Goal: Information Seeking & Learning: Learn about a topic

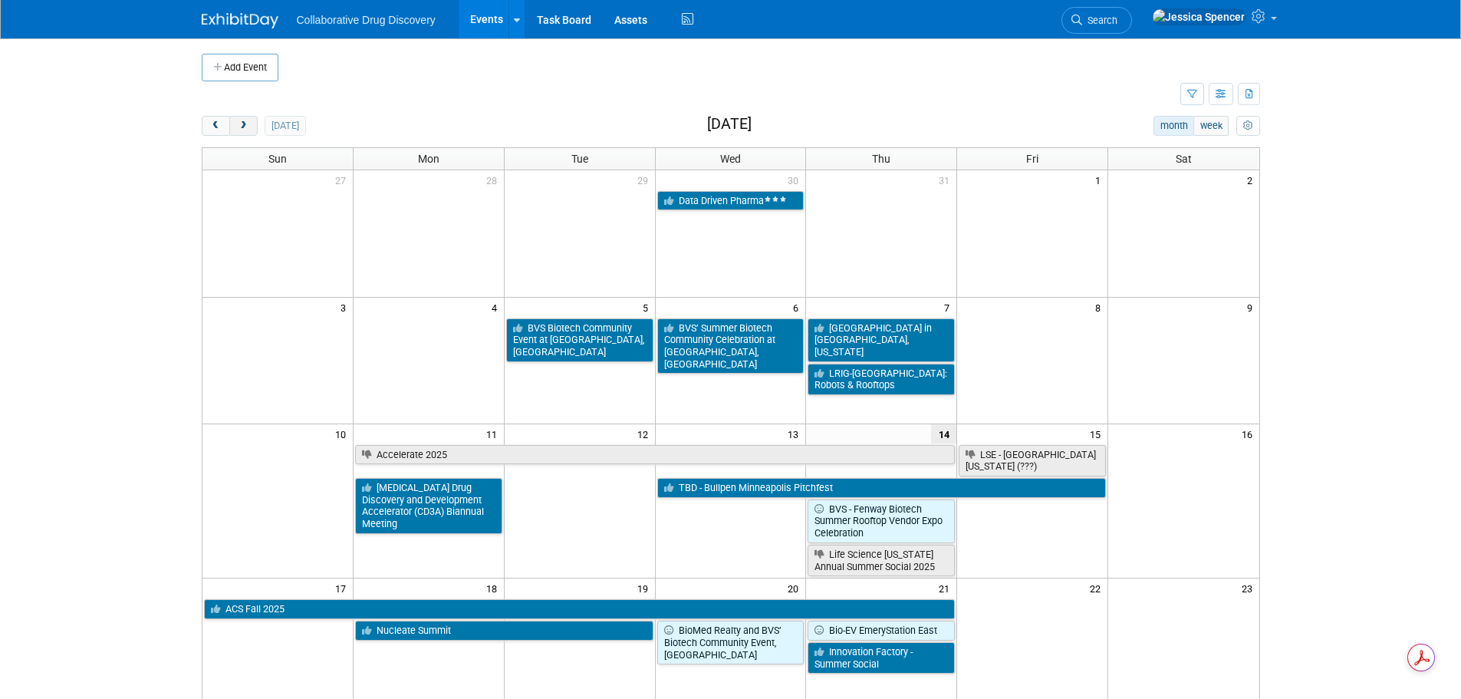
click at [242, 124] on span "next" at bounding box center [244, 126] width 12 height 10
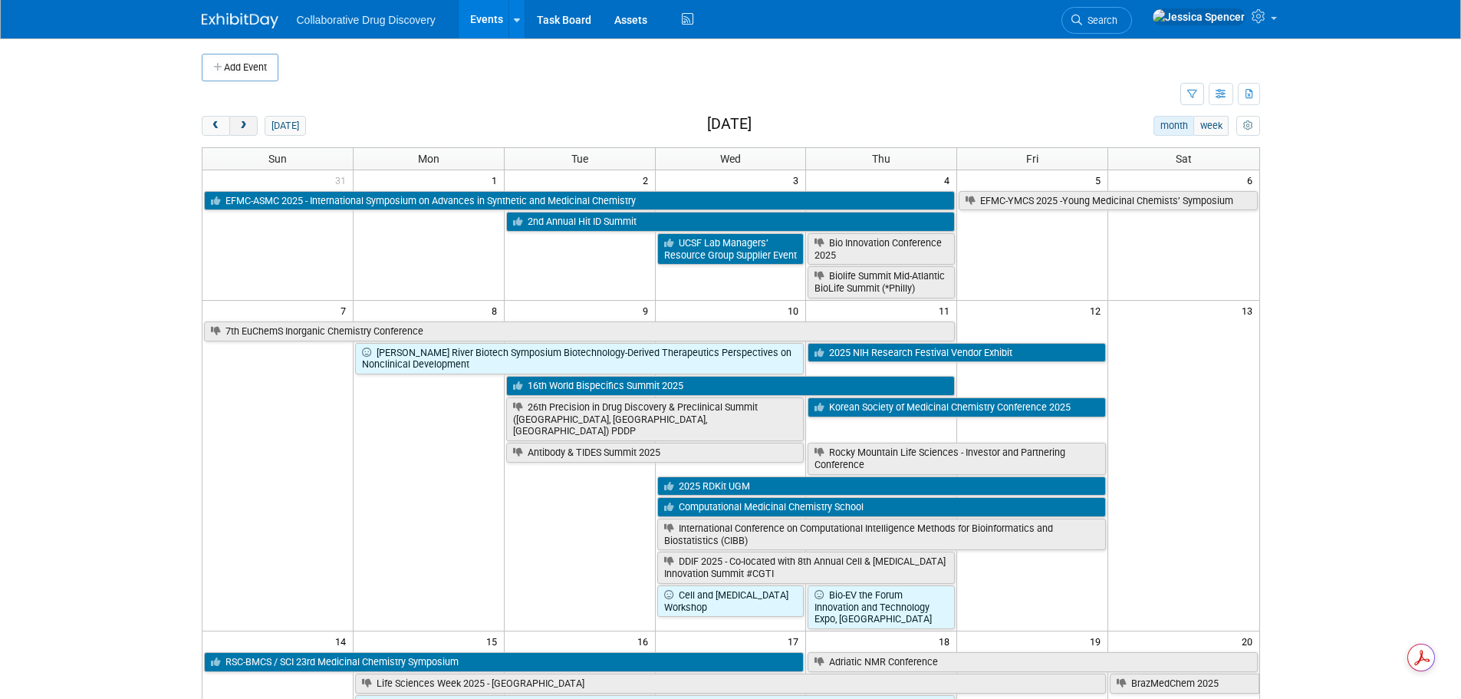
click at [242, 124] on span "next" at bounding box center [244, 126] width 12 height 10
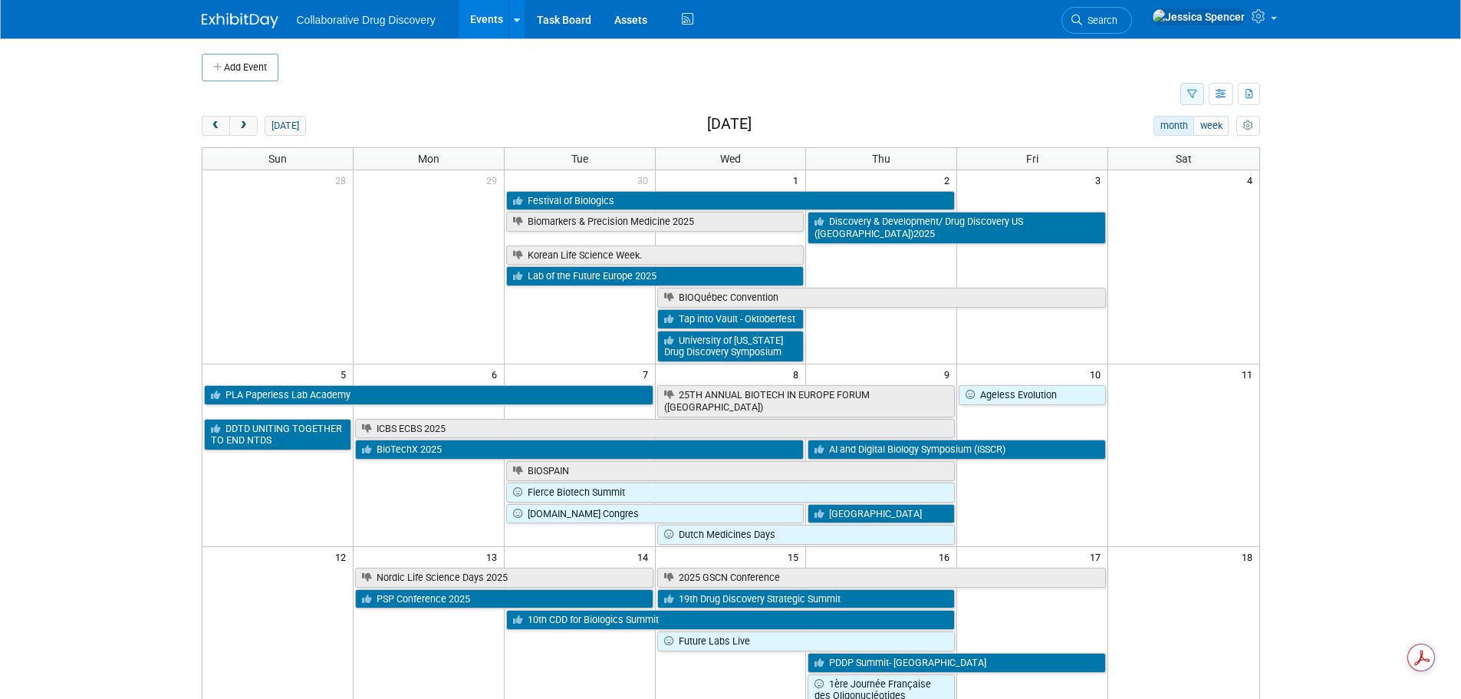
click at [1193, 90] on icon "button" at bounding box center [1192, 95] width 10 height 10
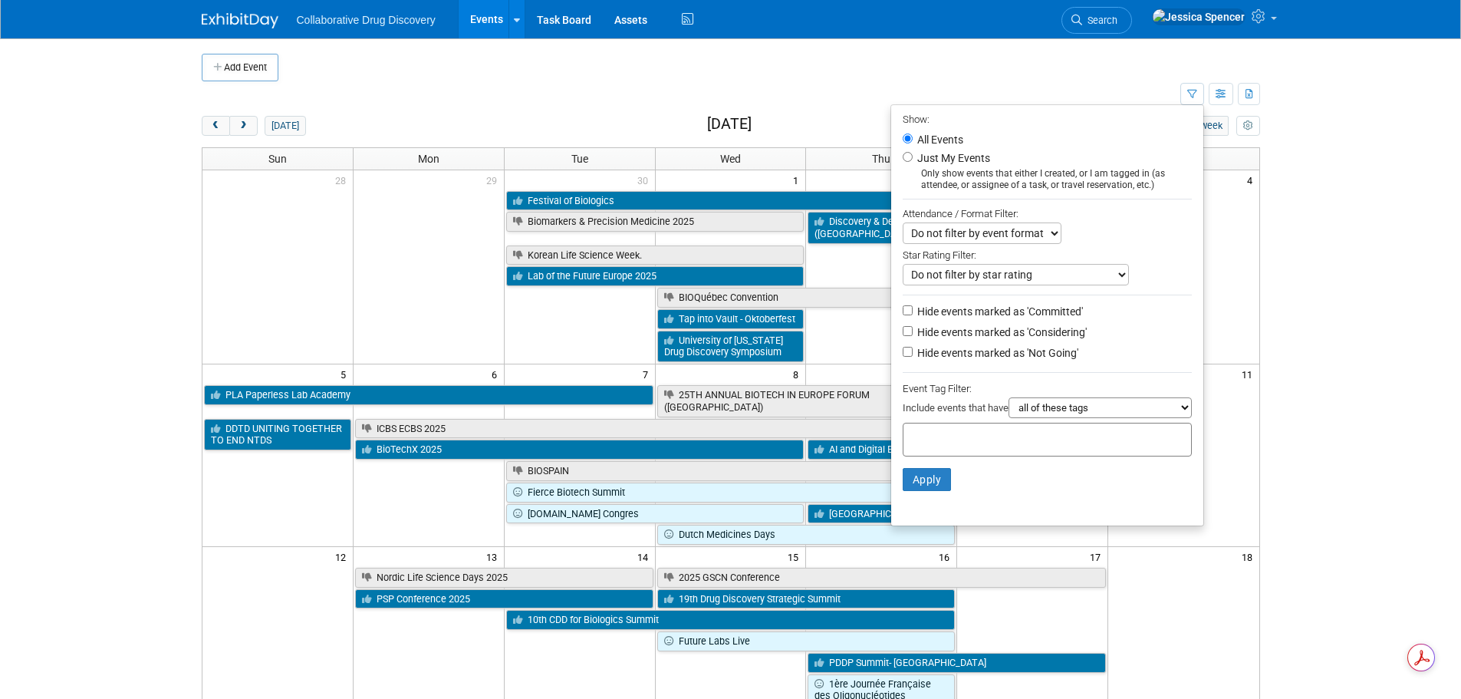
click at [972, 444] on input "text" at bounding box center [971, 436] width 123 height 15
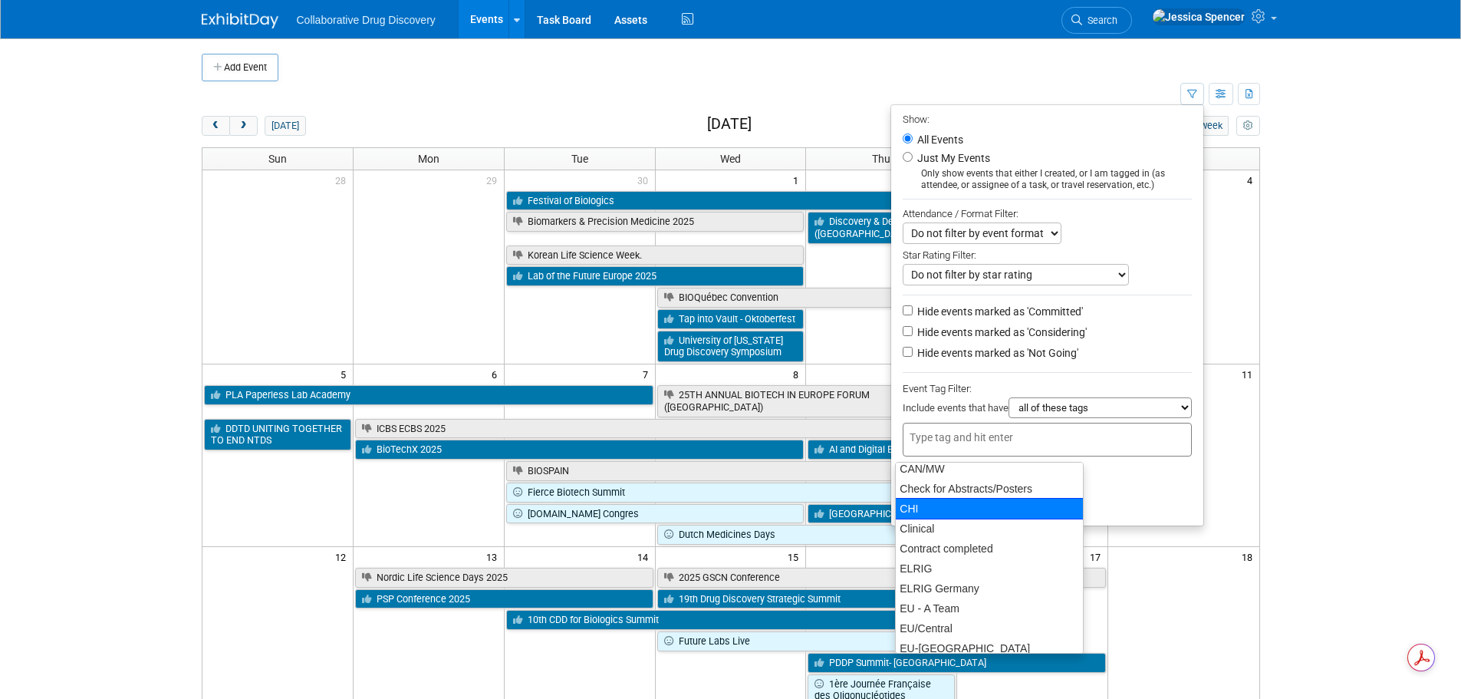
scroll to position [299, 0]
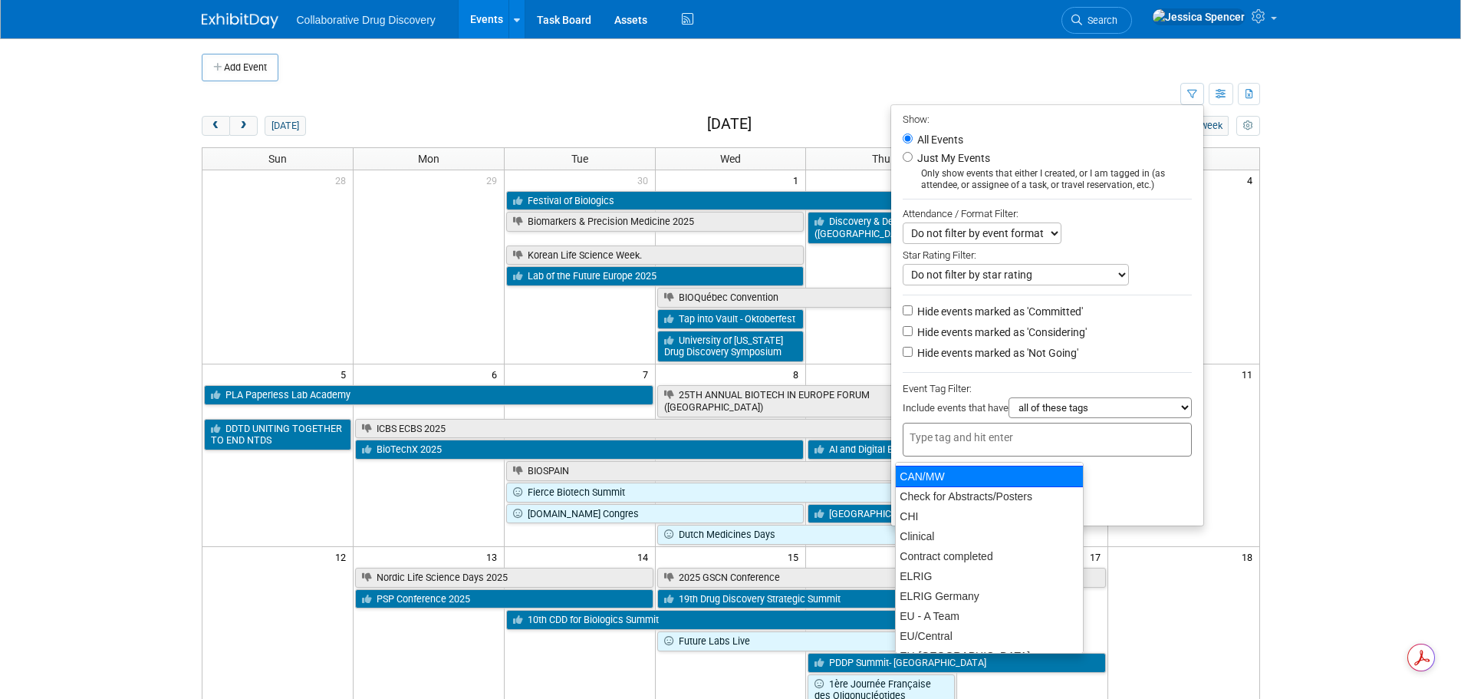
click at [942, 476] on div "CAN/MW" at bounding box center [989, 476] width 189 height 21
type input "CAN/MW"
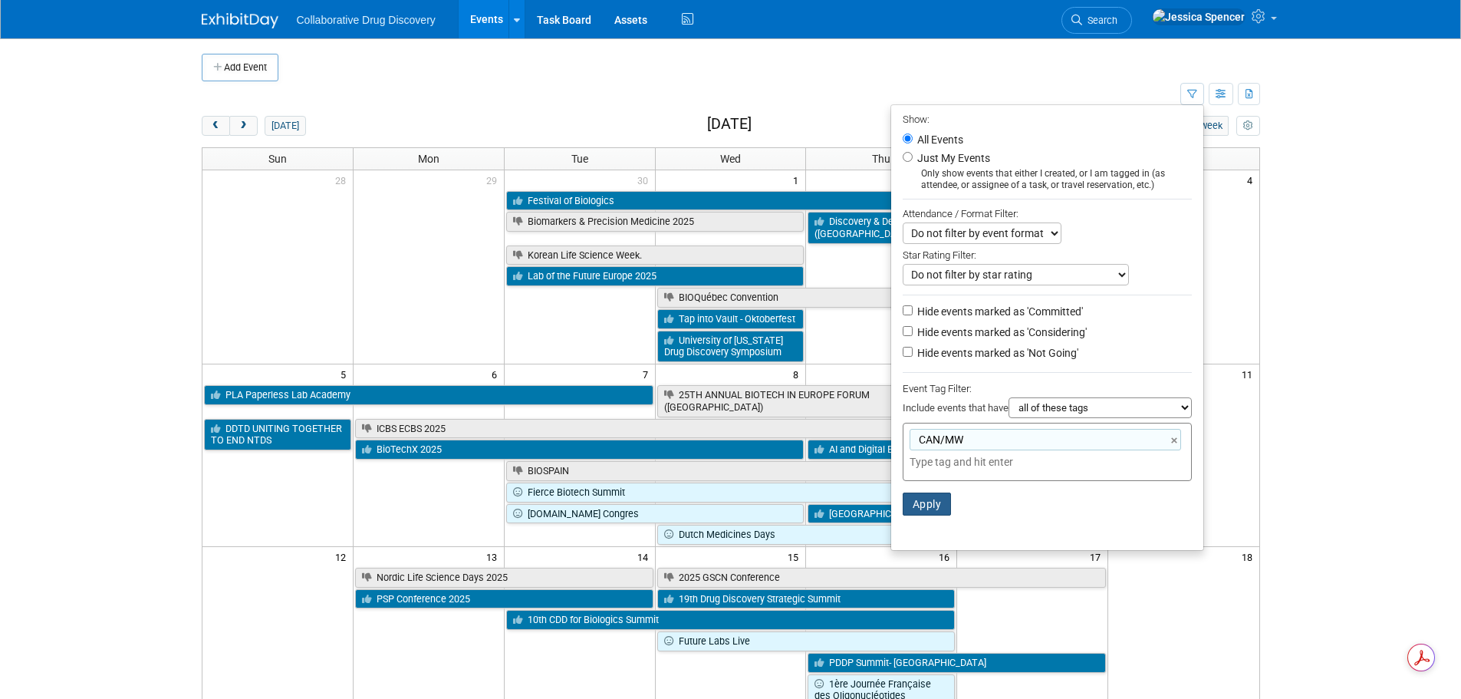
click at [923, 509] on button "Apply" at bounding box center [927, 503] width 49 height 23
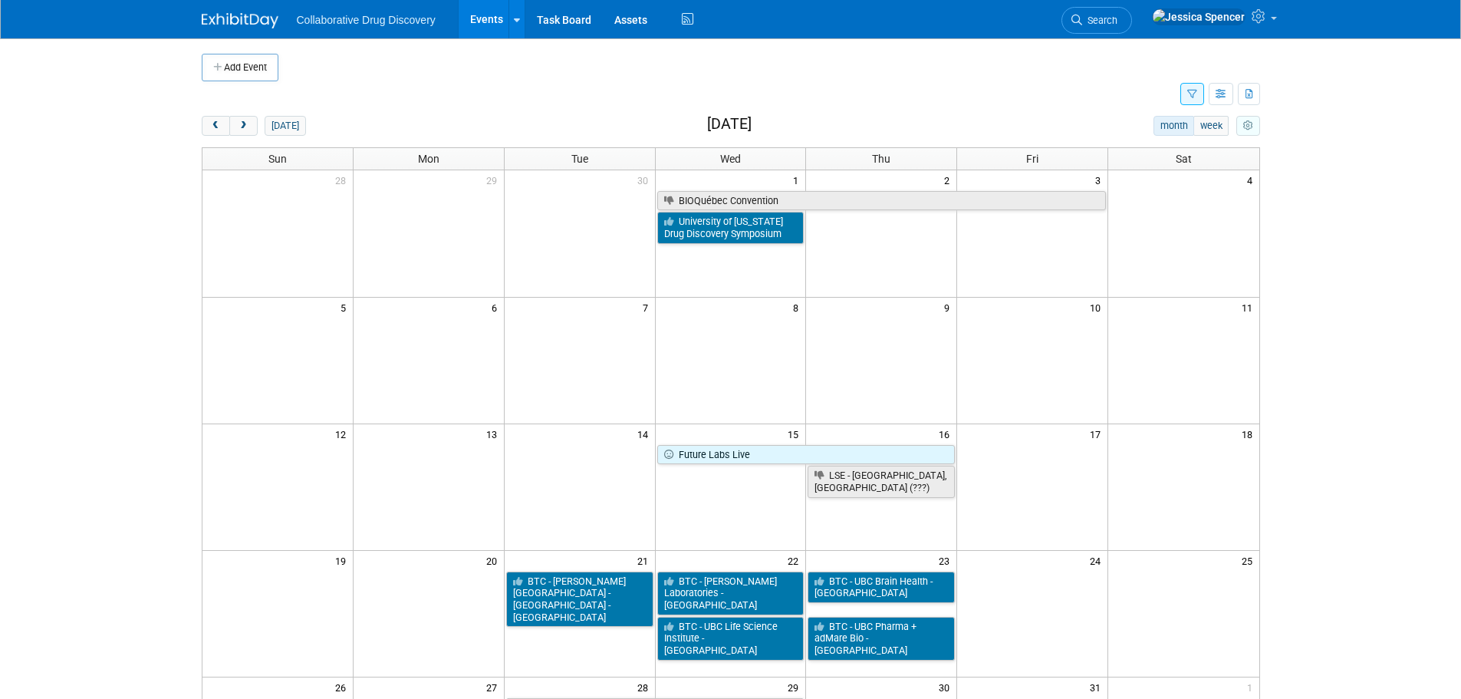
click at [1246, 130] on icon "myCustomButton" at bounding box center [1248, 126] width 10 height 10
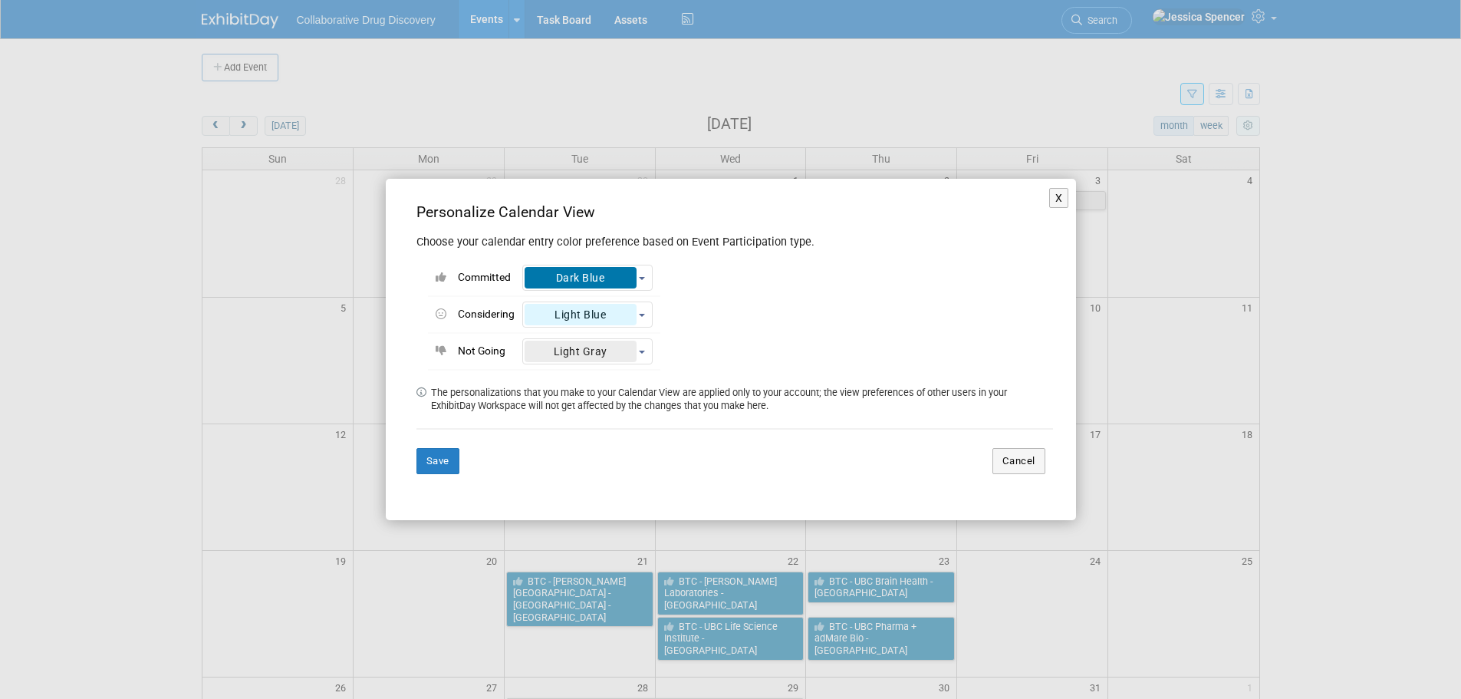
click at [1246, 130] on div "X Personalize Calendar View Choose your calendar entry color preference based o…" at bounding box center [730, 349] width 1461 height 699
click at [1221, 94] on div "X Personalize Calendar View Choose your calendar entry color preference based o…" at bounding box center [730, 349] width 1461 height 699
click at [1052, 195] on button "X" at bounding box center [1059, 198] width 20 height 20
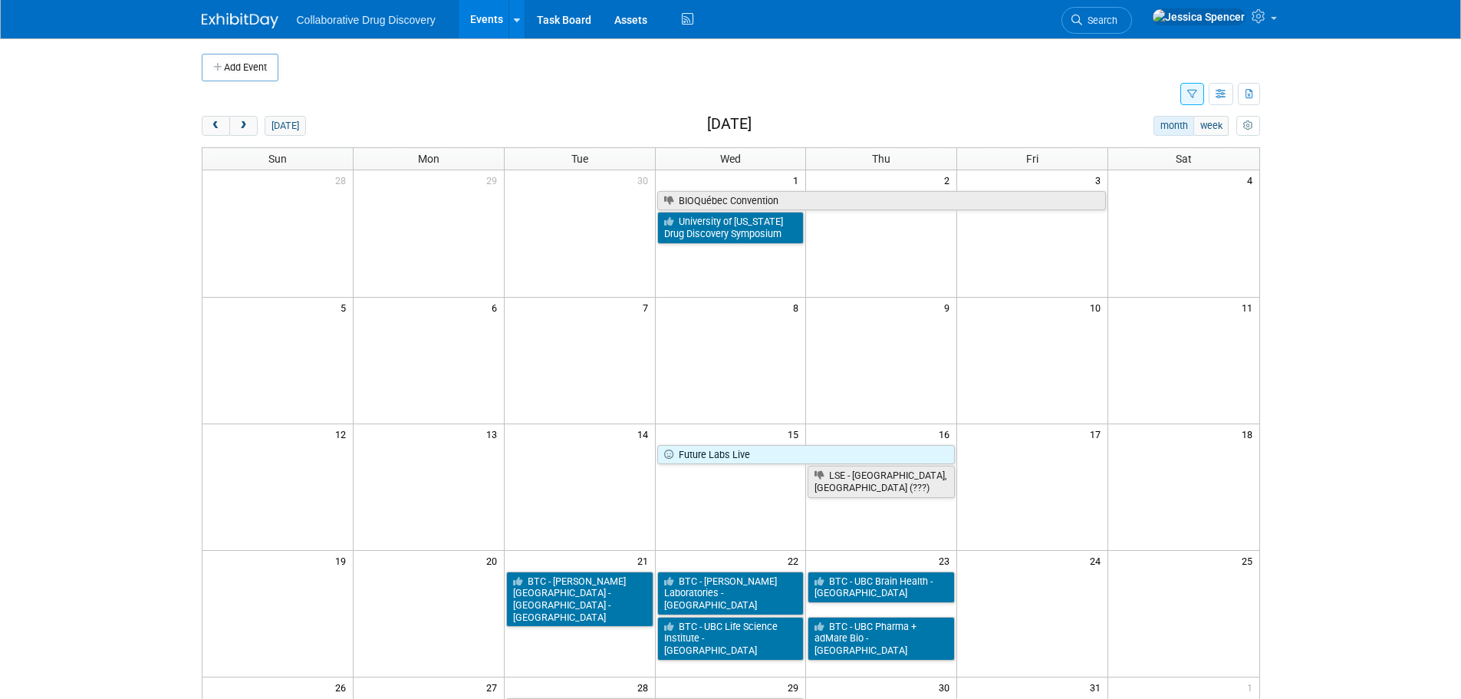
click at [1219, 107] on div "Show: All Events Just My Events Only show events that either I created, or I am…" at bounding box center [1220, 94] width 80 height 27
click at [1219, 93] on icon "button" at bounding box center [1222, 95] width 12 height 10
click at [1124, 141] on link "List View" at bounding box center [1156, 147] width 129 height 21
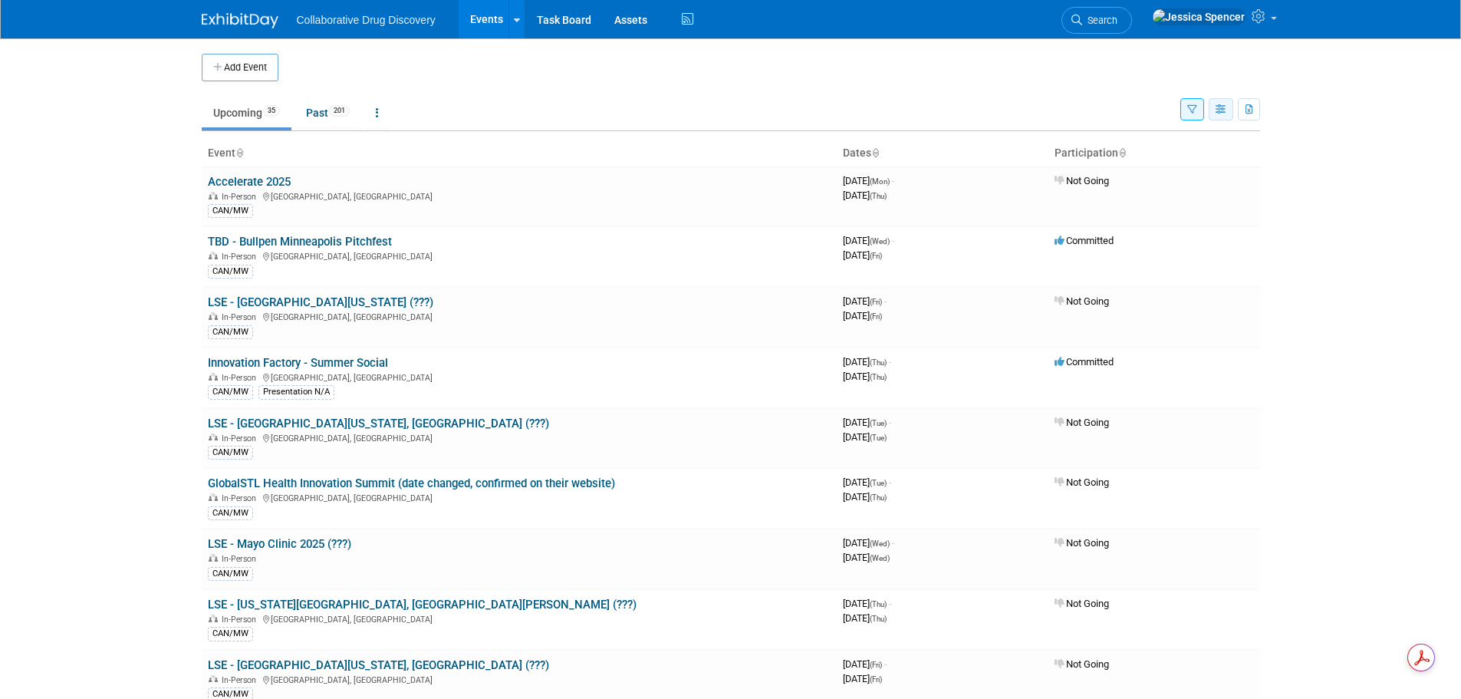
click at [1221, 105] on icon "button" at bounding box center [1222, 110] width 12 height 10
click at [1142, 177] on link "Detail View" at bounding box center [1156, 186] width 129 height 21
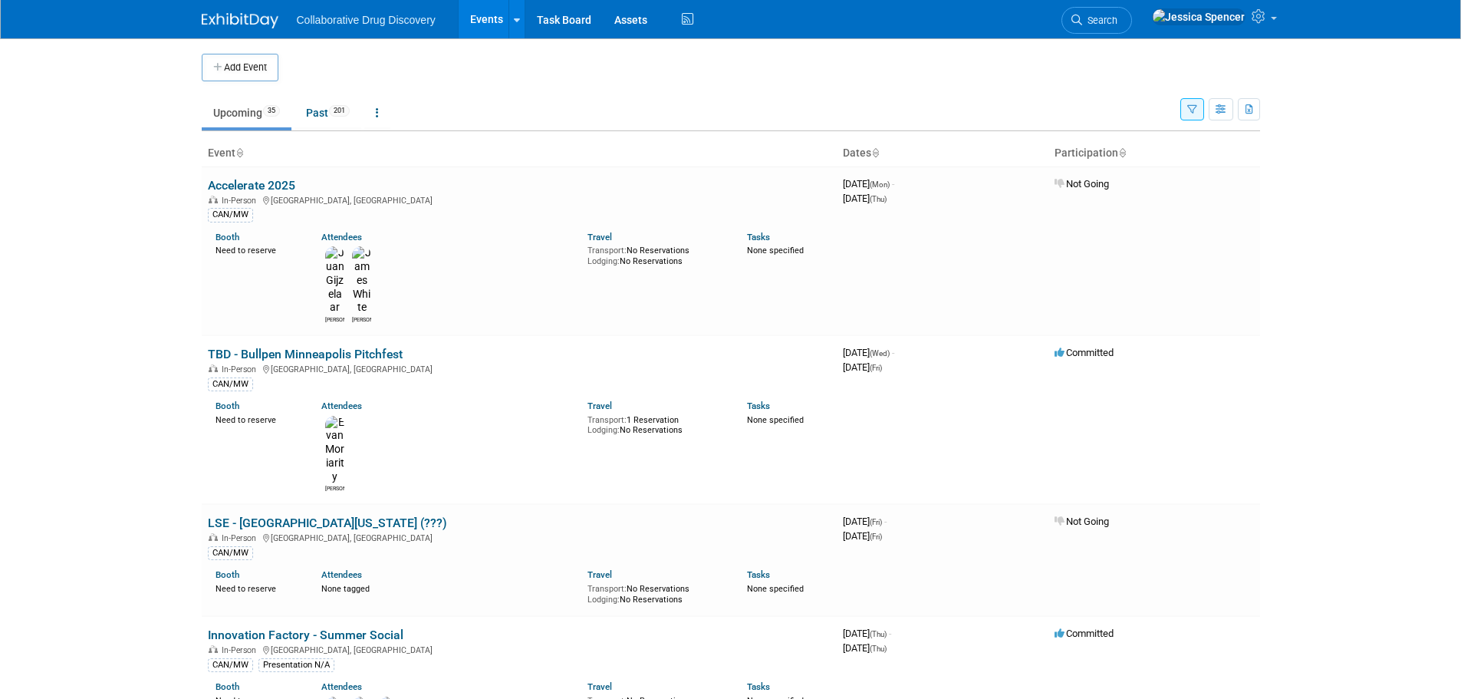
click at [1196, 103] on button "button" at bounding box center [1192, 109] width 24 height 22
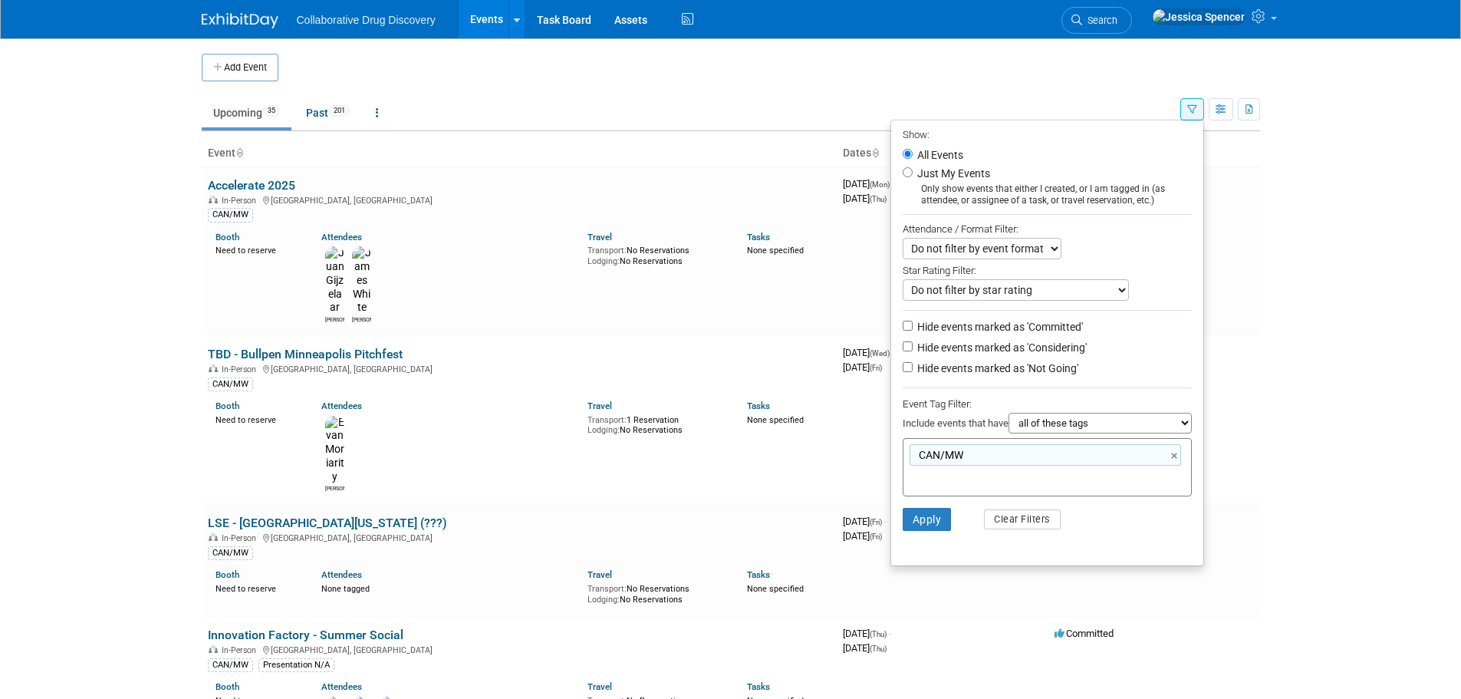
click at [914, 375] on label "Hide events marked as 'Not Going'" at bounding box center [996, 367] width 164 height 15
click at [908, 372] on input "Hide events marked as 'Not Going'" at bounding box center [908, 367] width 10 height 10
checkbox input "true"
click at [919, 518] on button "Apply" at bounding box center [927, 519] width 49 height 23
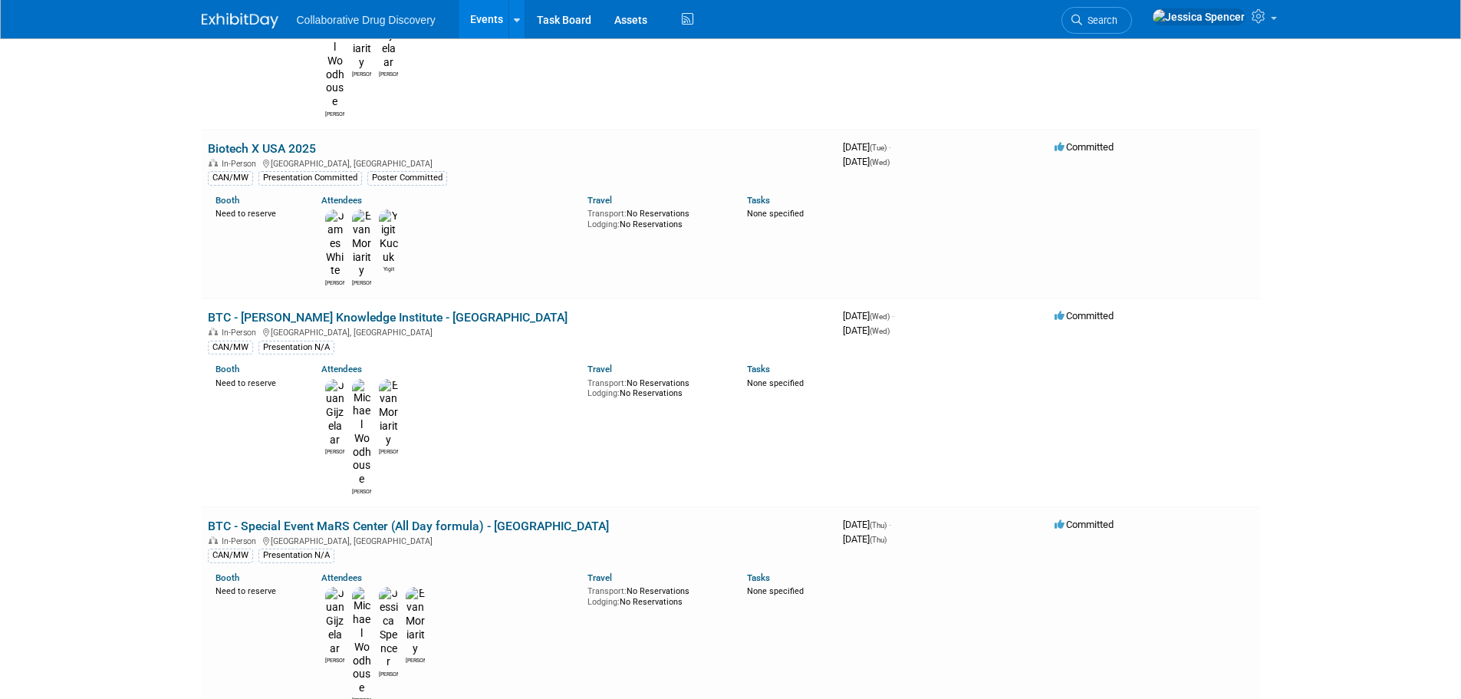
scroll to position [460, 0]
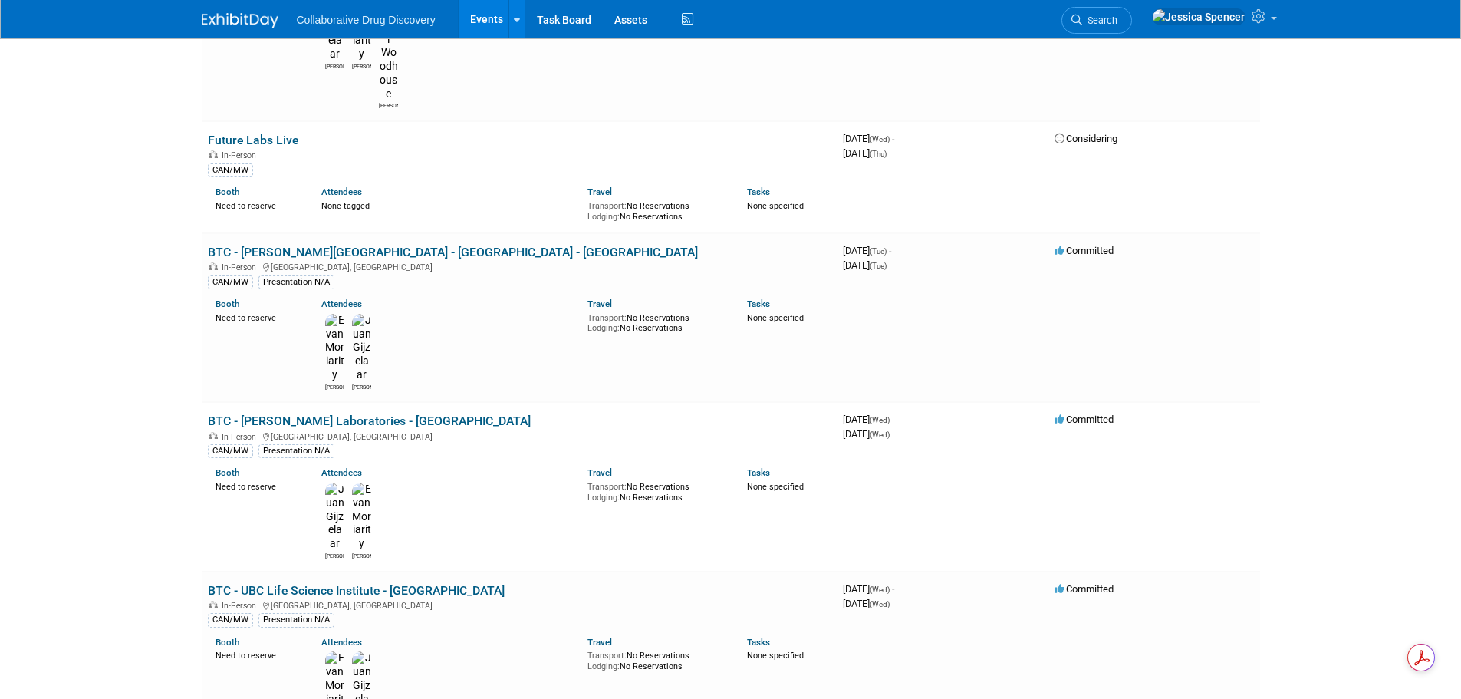
scroll to position [1457, 0]
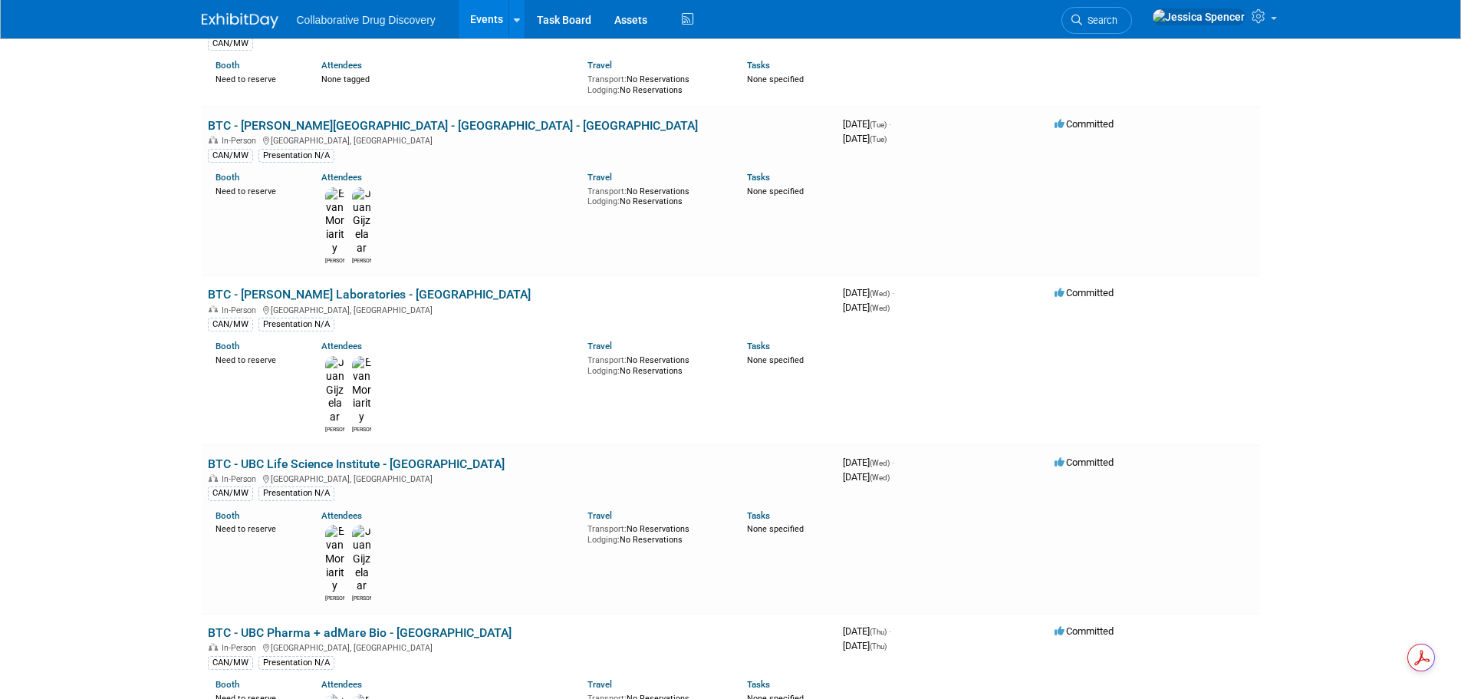
scroll to position [1534, 0]
